Goal: Information Seeking & Learning: Learn about a topic

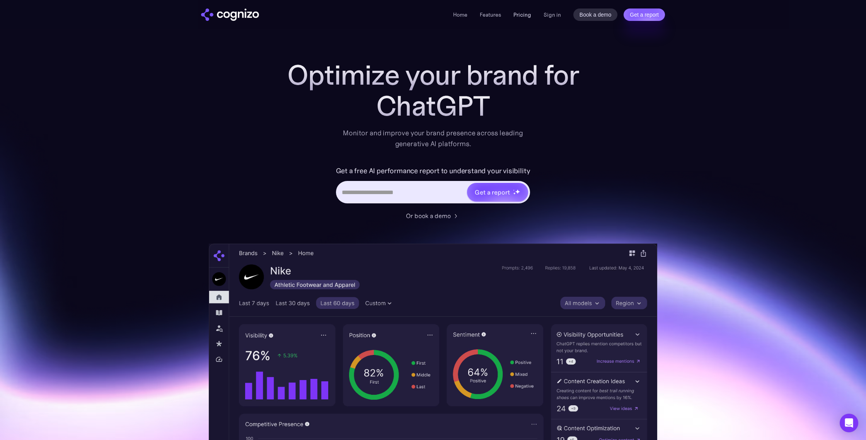
click at [522, 15] on link "Pricing" at bounding box center [523, 14] width 18 height 7
